Goal: Obtain resource: Obtain resource

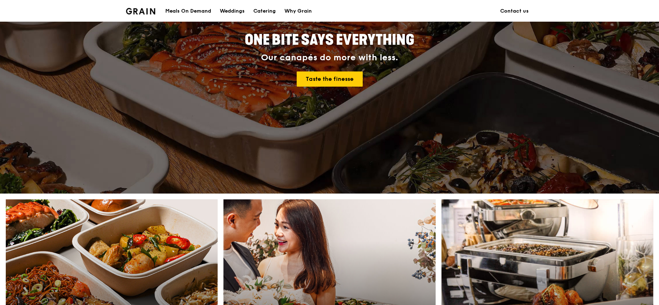
scroll to position [253, 0]
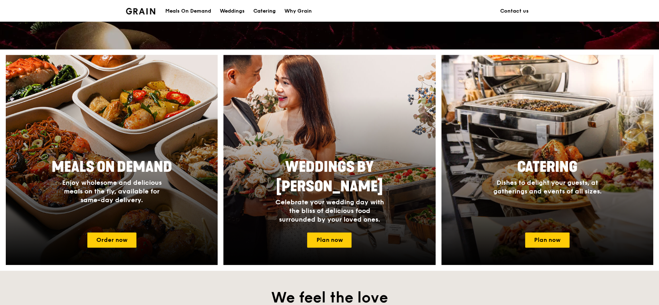
click at [260, 9] on div "Catering" at bounding box center [264, 11] width 22 height 22
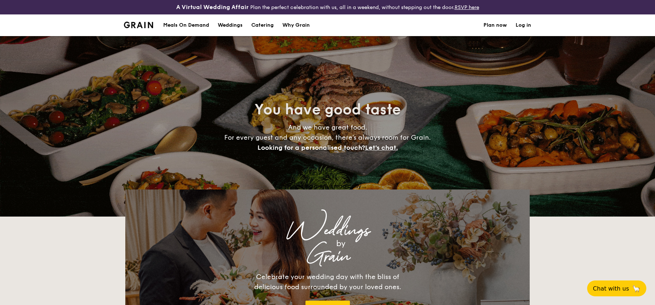
select select
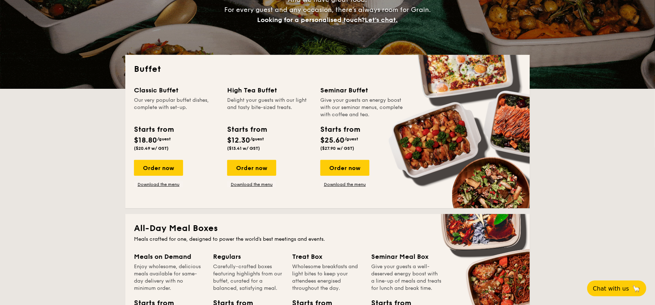
scroll to position [144, 0]
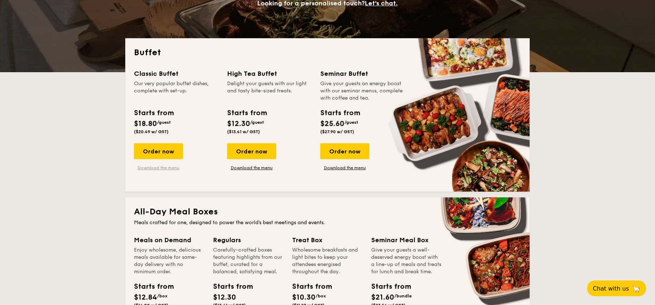
drag, startPoint x: 151, startPoint y: 166, endPoint x: 262, endPoint y: 184, distance: 113.0
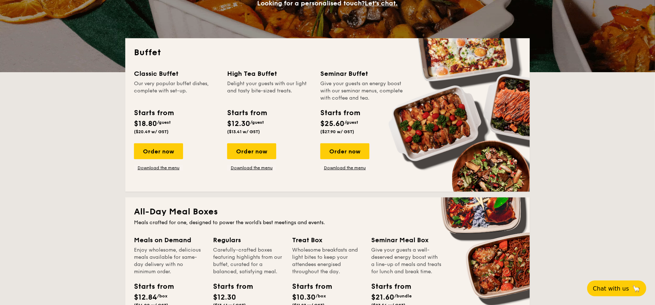
click at [151, 166] on link "Download the menu" at bounding box center [158, 168] width 49 height 6
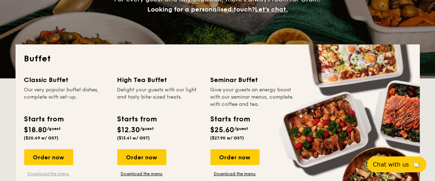
click at [48, 171] on link "Download the menu" at bounding box center [48, 174] width 49 height 6
